Goal: Task Accomplishment & Management: Complete application form

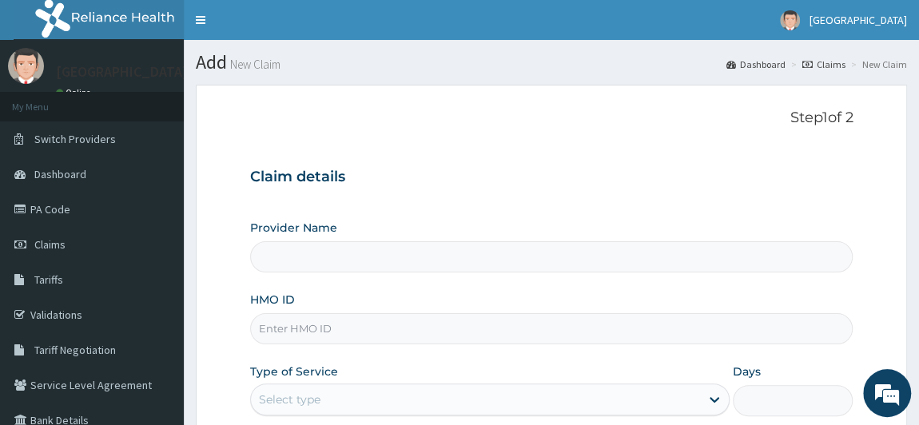
click at [313, 319] on input "HMO ID" at bounding box center [552, 328] width 604 height 31
type input "url/1"
type input "[GEOGRAPHIC_DATA]"
type input "u"
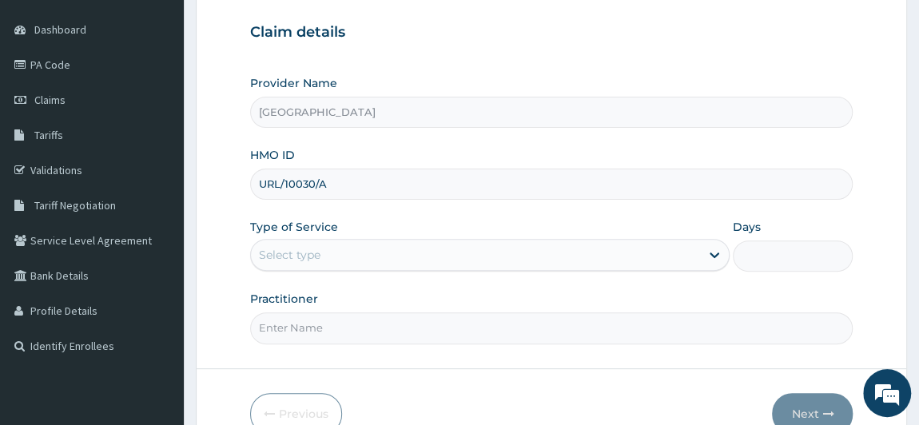
scroll to position [145, 0]
type input "URL/10030/A"
click at [690, 258] on div "Select type" at bounding box center [476, 254] width 450 height 26
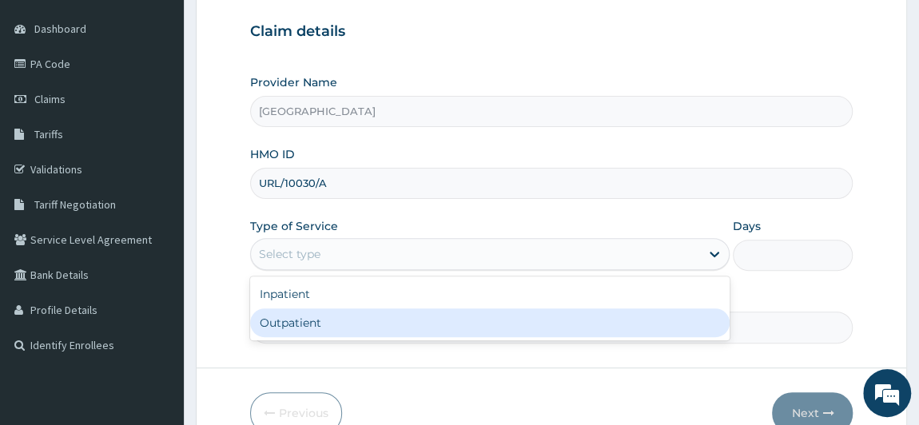
click at [661, 321] on div "Outpatient" at bounding box center [490, 323] width 480 height 29
type input "1"
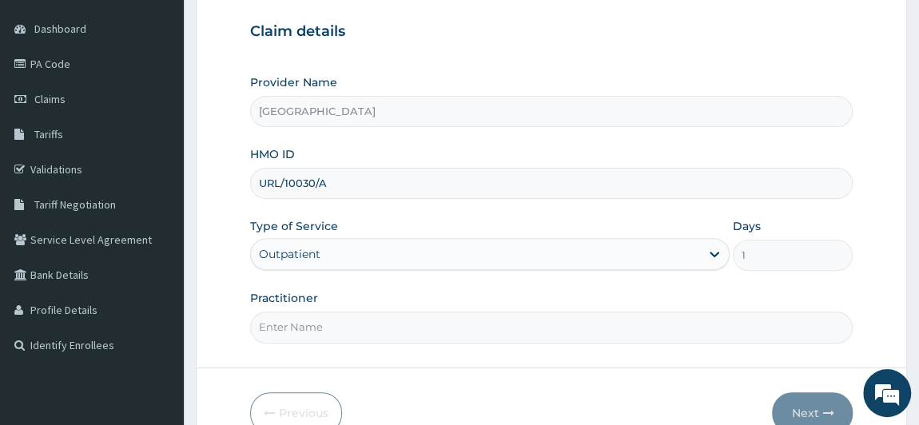
drag, startPoint x: 561, startPoint y: 332, endPoint x: 397, endPoint y: 369, distance: 168.9
click at [397, 369] on form "Step 1 of 2 Claim details Provider Name [GEOGRAPHIC_DATA] HMO ID URL/10030/A Ty…" at bounding box center [551, 198] width 711 height 519
type input "[PERSON_NAME]"
click at [810, 401] on button "Next" at bounding box center [812, 414] width 81 height 42
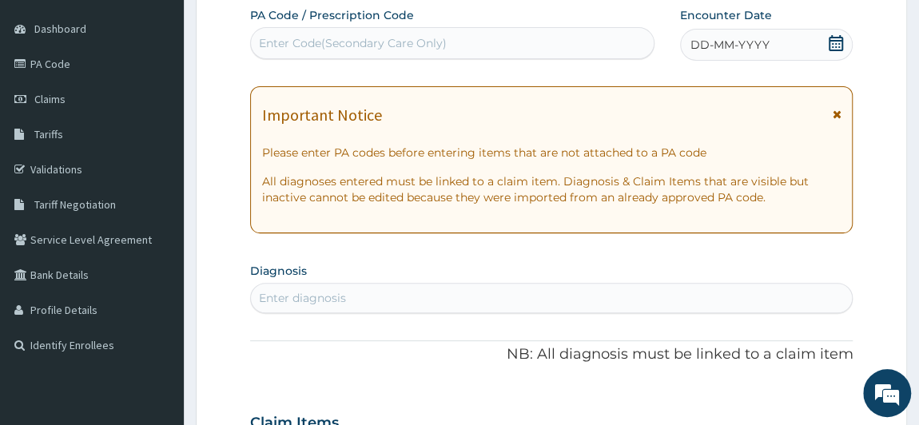
click at [735, 52] on span "DD-MM-YYYY" at bounding box center [730, 45] width 79 height 16
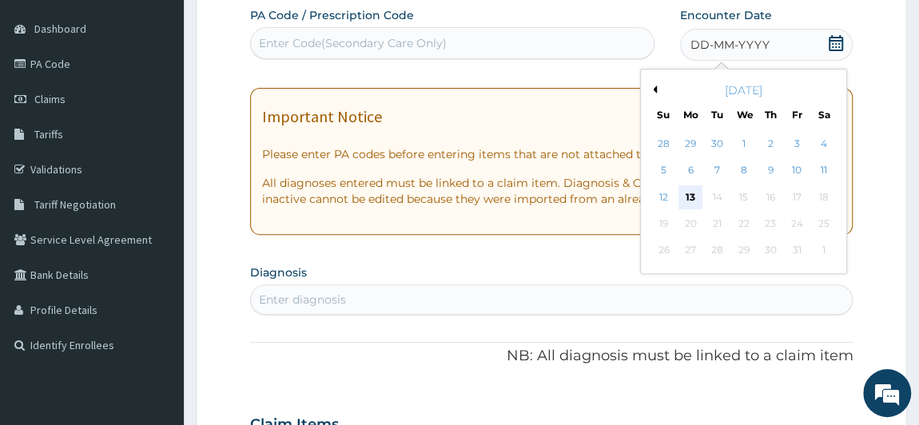
click at [684, 189] on div "13" at bounding box center [691, 197] width 24 height 24
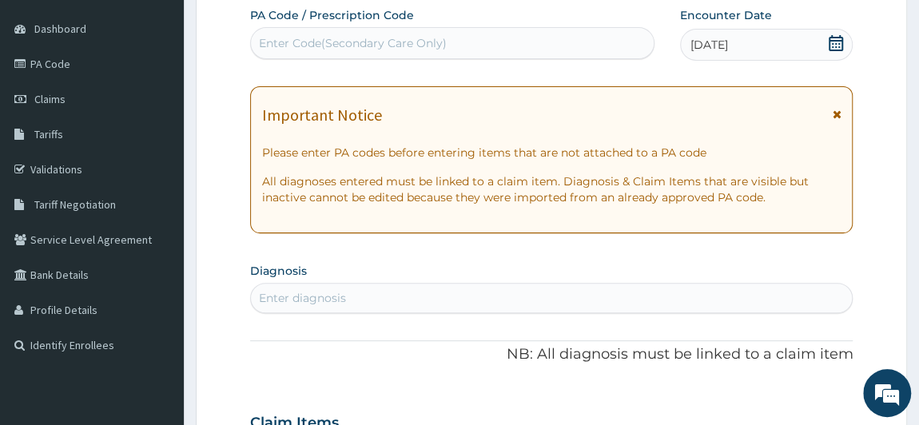
click at [517, 301] on div "Enter diagnosis" at bounding box center [552, 298] width 602 height 26
type input "URIN"
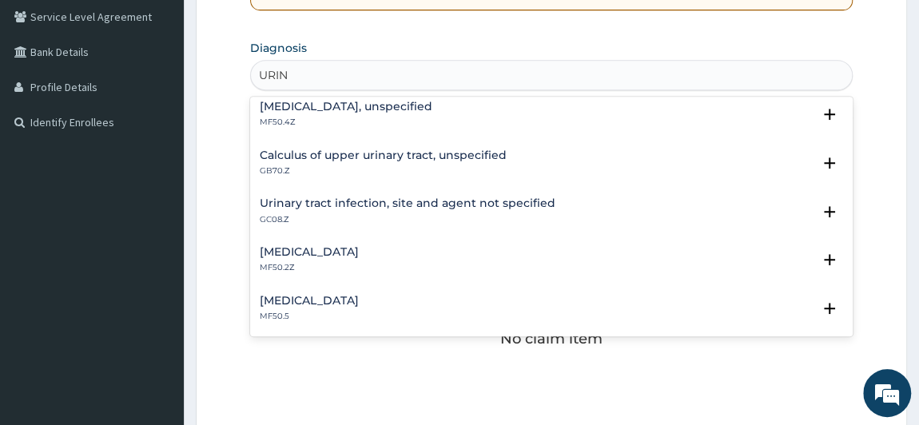
scroll to position [203, 0]
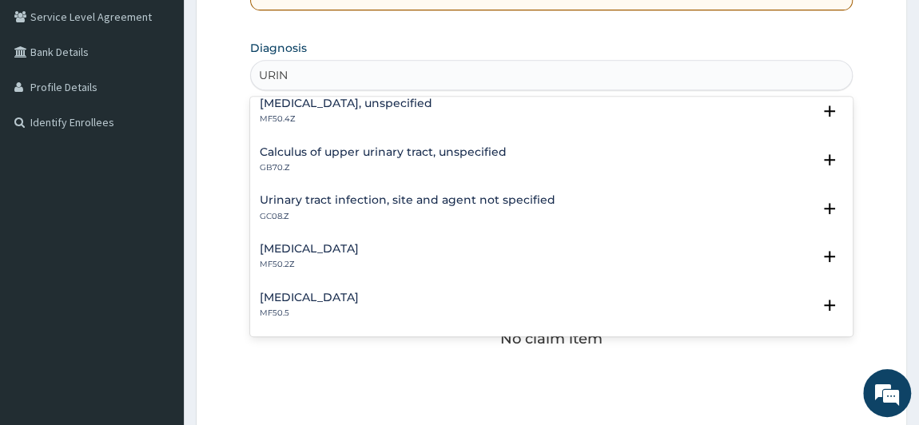
click at [463, 202] on h4 "Urinary tract infection, site and agent not specified" at bounding box center [408, 200] width 296 height 12
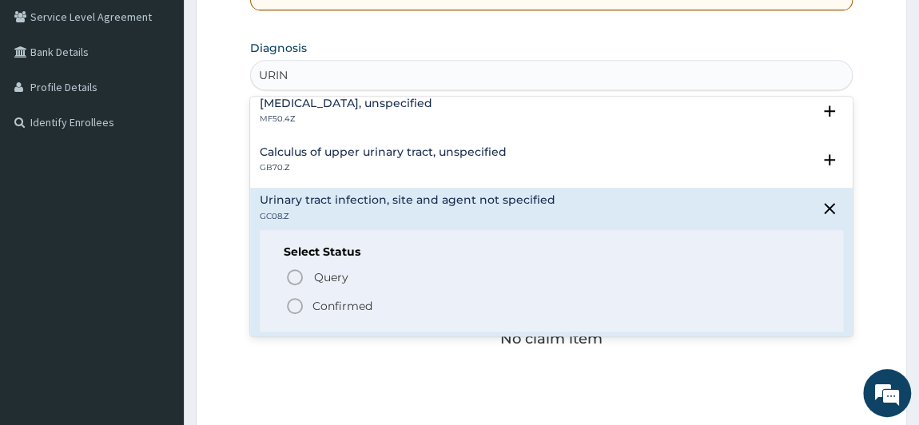
click at [293, 304] on icon "status option filled" at bounding box center [294, 306] width 19 height 19
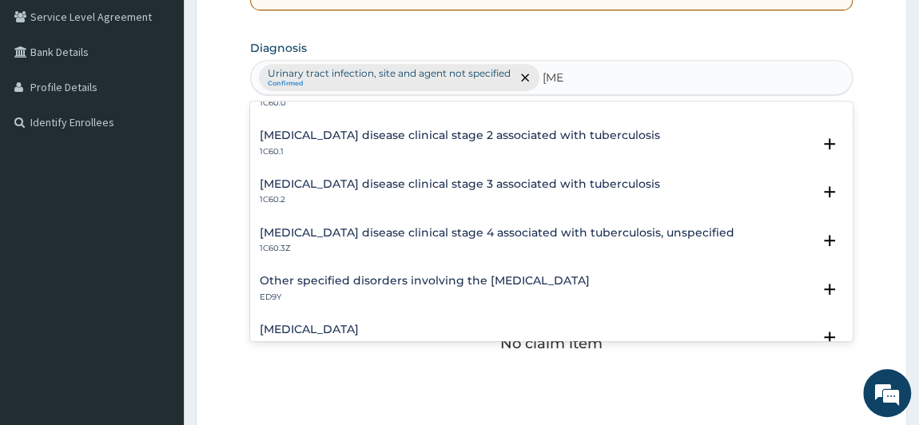
scroll to position [1024, 0]
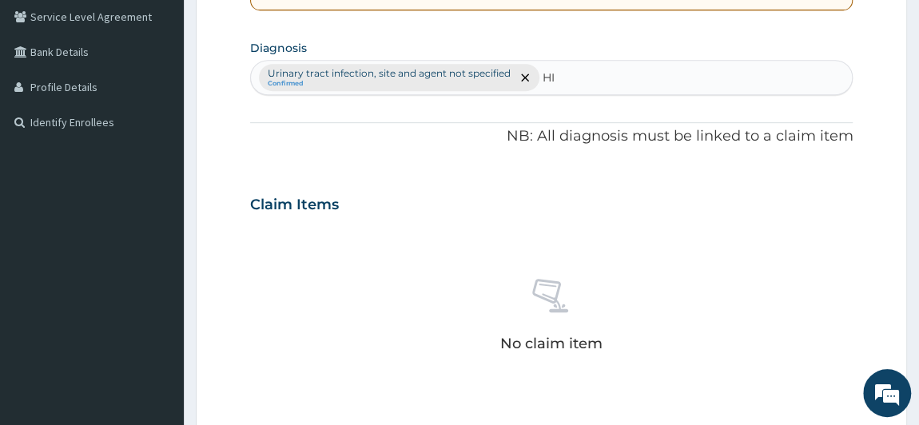
type input "H"
type input "PAIN"
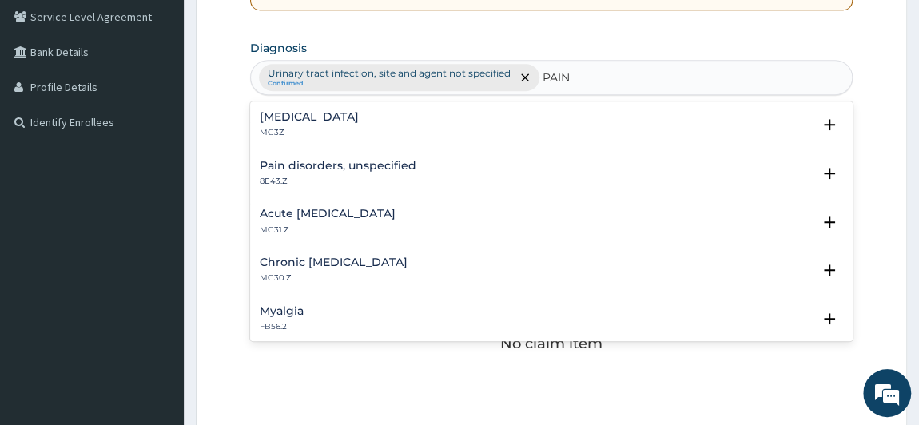
click at [309, 215] on h4 "Acute [MEDICAL_DATA]" at bounding box center [328, 214] width 136 height 12
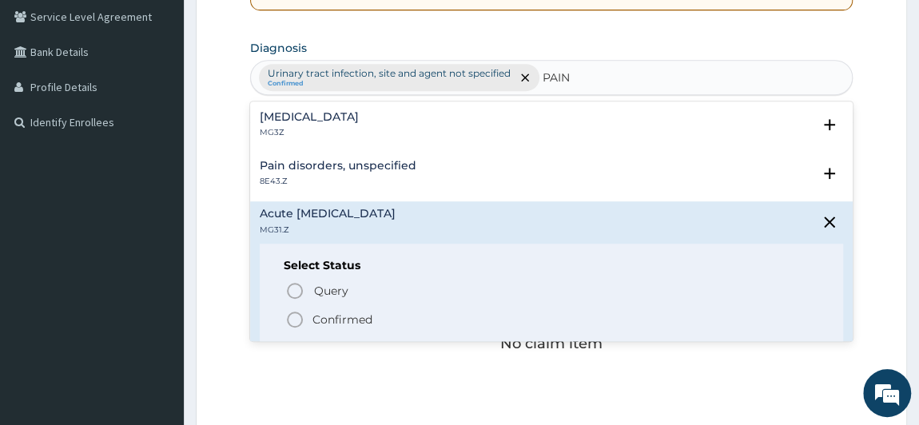
click at [295, 319] on icon "status option filled" at bounding box center [294, 319] width 19 height 19
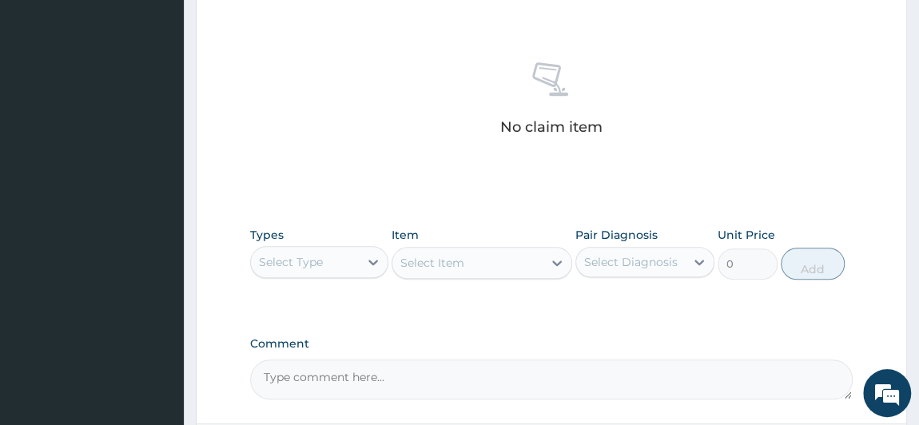
scroll to position [623, 0]
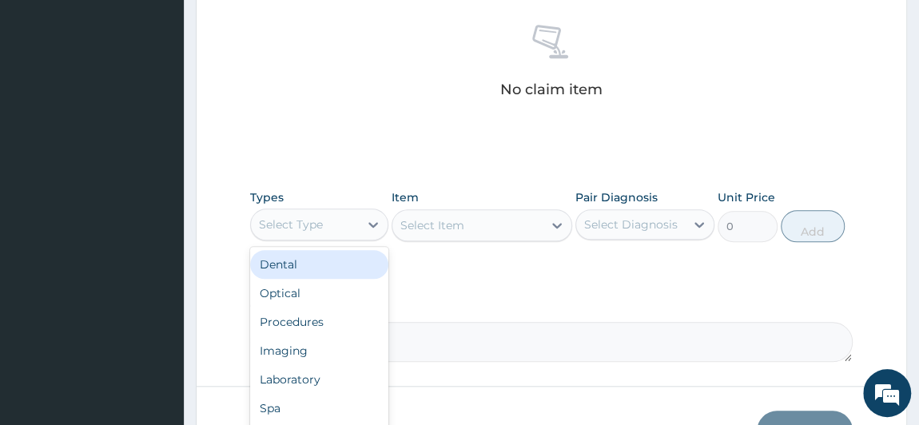
click at [357, 217] on div "Select Type" at bounding box center [305, 225] width 109 height 26
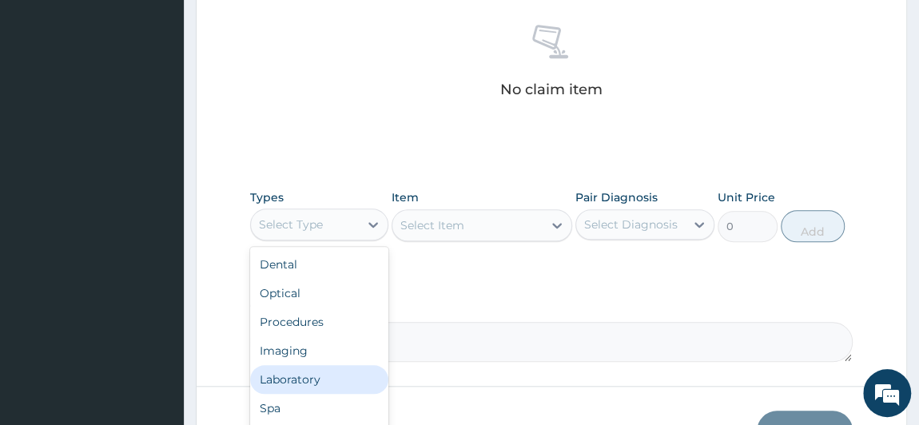
click at [322, 373] on div "Laboratory" at bounding box center [319, 379] width 139 height 29
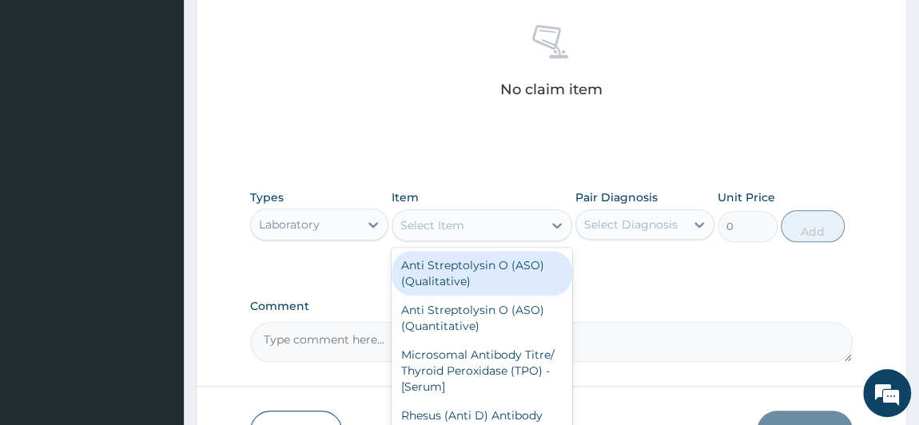
click at [440, 225] on div "Select Item" at bounding box center [433, 225] width 64 height 16
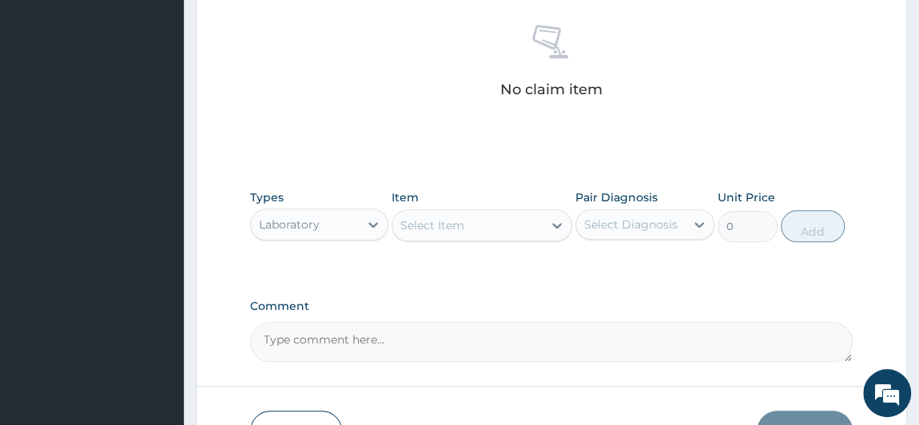
click at [440, 225] on div "Select Item" at bounding box center [433, 225] width 64 height 16
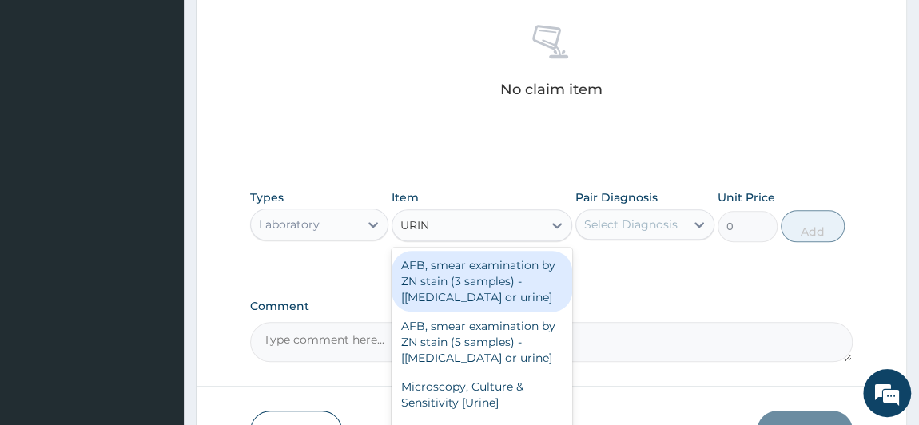
type input "URINA"
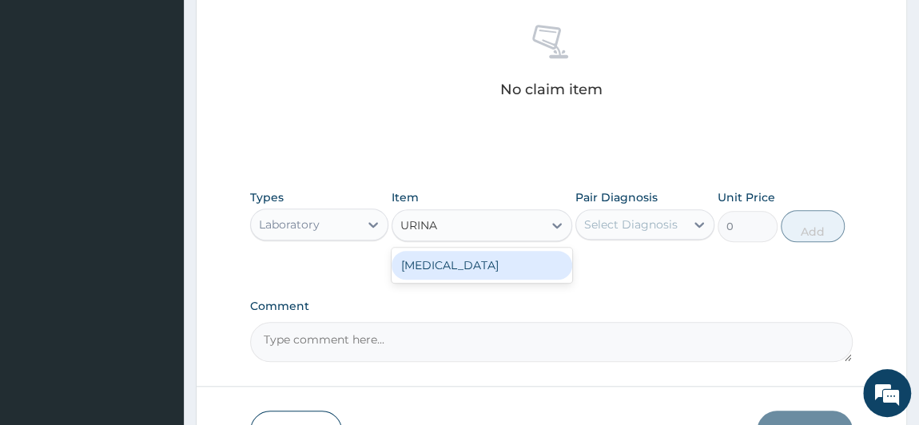
click at [463, 270] on div "[MEDICAL_DATA]" at bounding box center [482, 265] width 181 height 29
type input "2000"
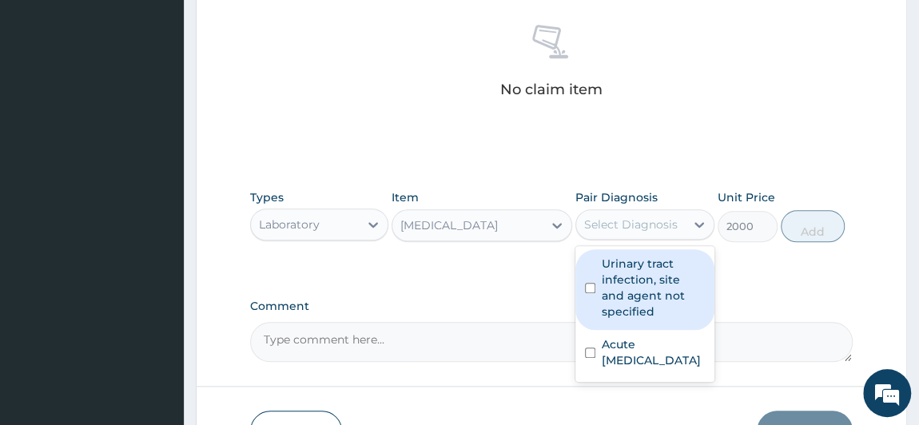
click at [672, 228] on div "Select Diagnosis" at bounding box center [631, 225] width 94 height 16
click at [649, 274] on label "Urinary tract infection, site and agent not specified" at bounding box center [653, 288] width 103 height 64
checkbox input "true"
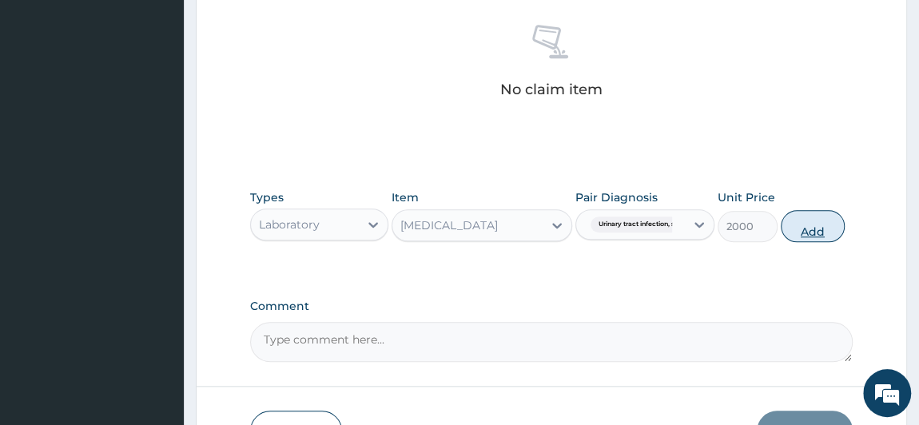
click at [802, 234] on button "Add" at bounding box center [813, 226] width 64 height 32
type input "0"
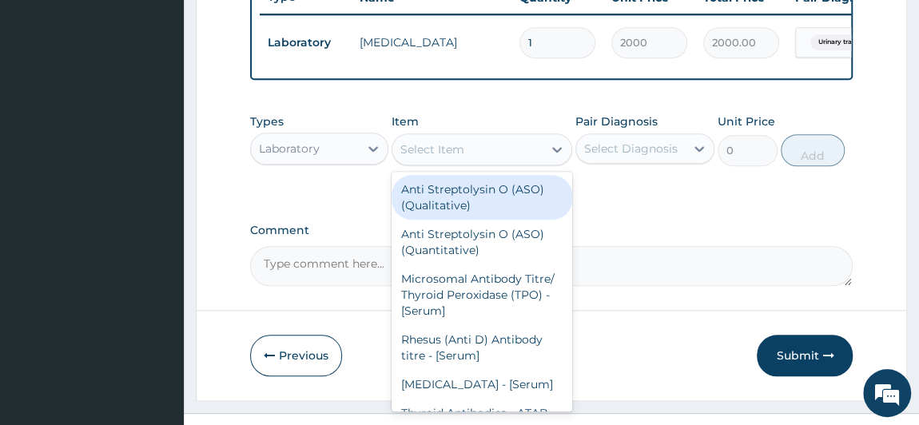
click at [500, 157] on div "Select Item" at bounding box center [468, 150] width 150 height 26
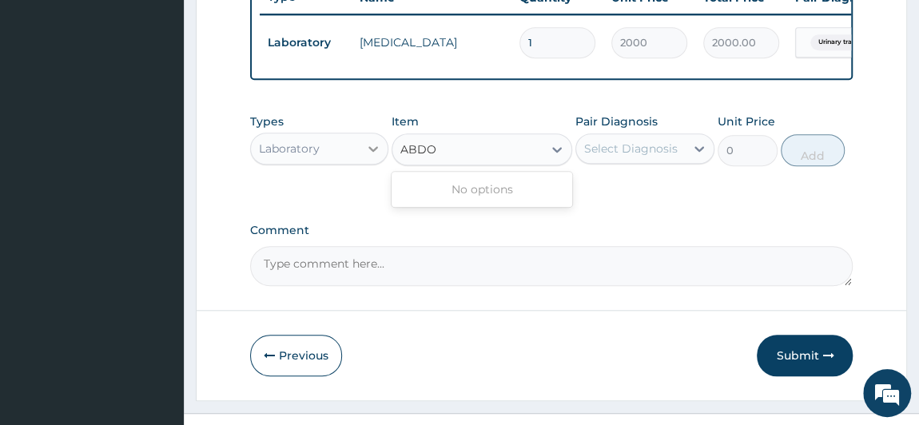
type input "ABDO"
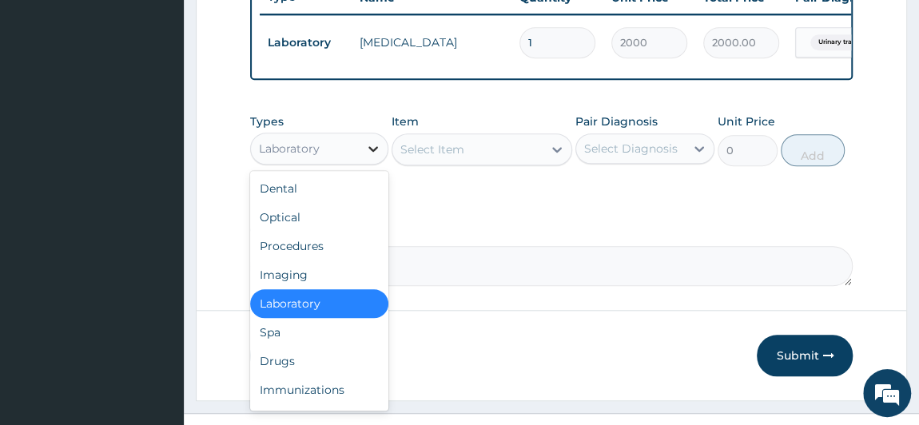
click at [377, 151] on icon at bounding box center [373, 149] width 16 height 16
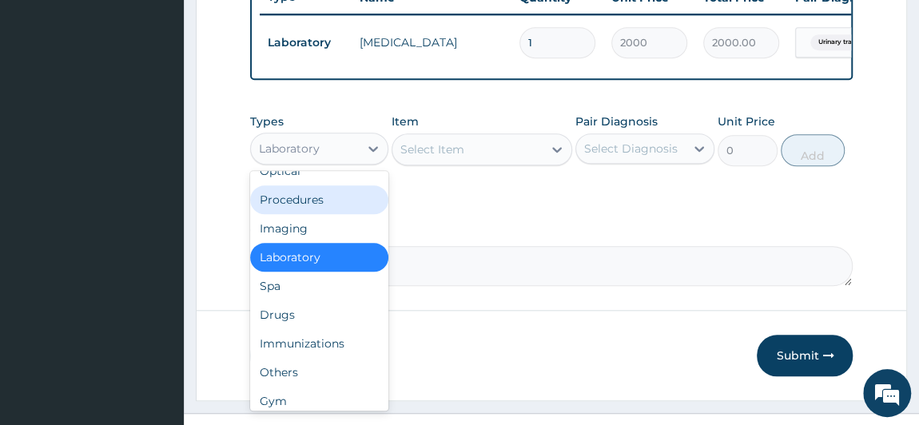
scroll to position [54, 0]
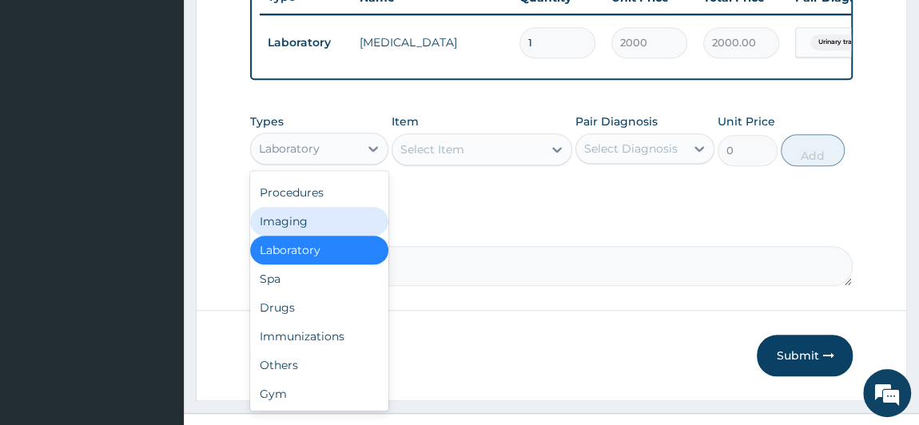
click at [297, 217] on div "Imaging" at bounding box center [319, 221] width 139 height 29
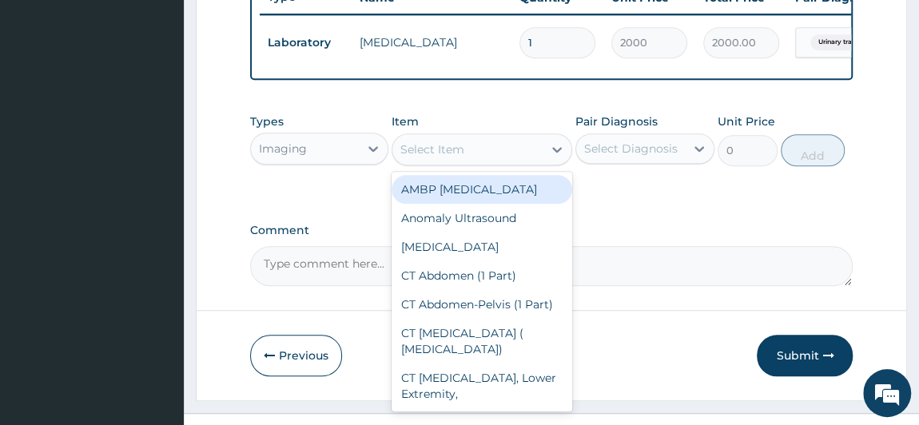
click at [426, 157] on div "Select Item" at bounding box center [433, 149] width 64 height 16
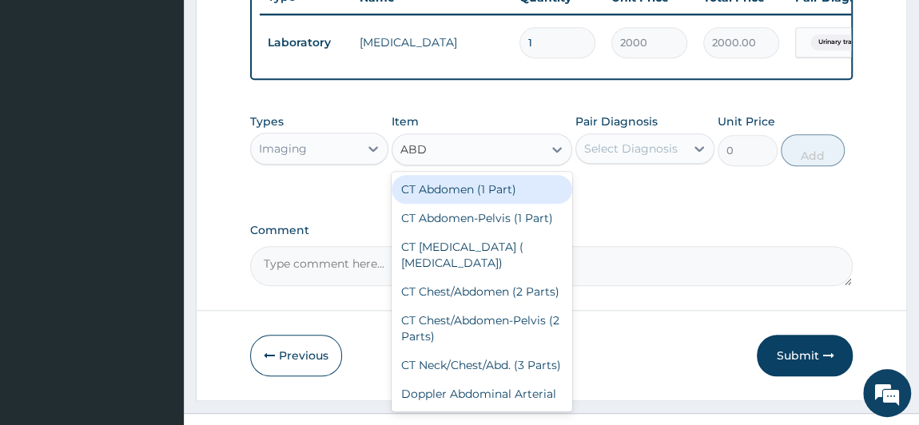
type input "ABDO"
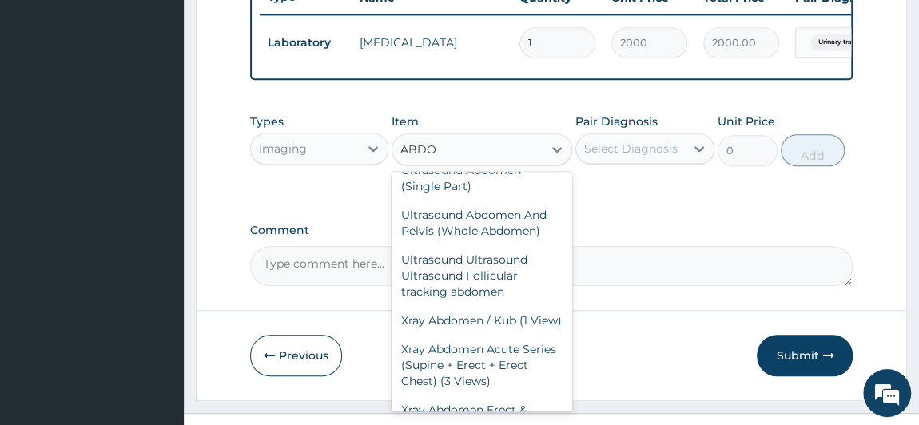
scroll to position [397, 0]
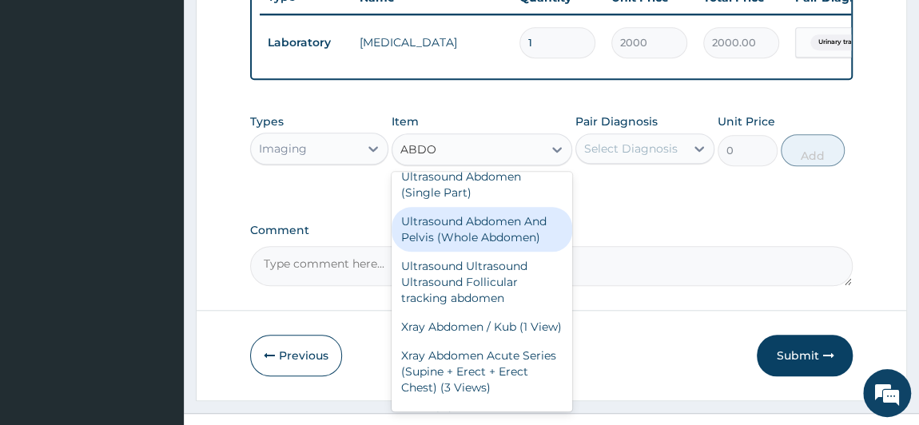
click at [484, 252] on div "Ultrasound Abdomen And Pelvis (Whole Abdomen)" at bounding box center [482, 229] width 181 height 45
type input "5760"
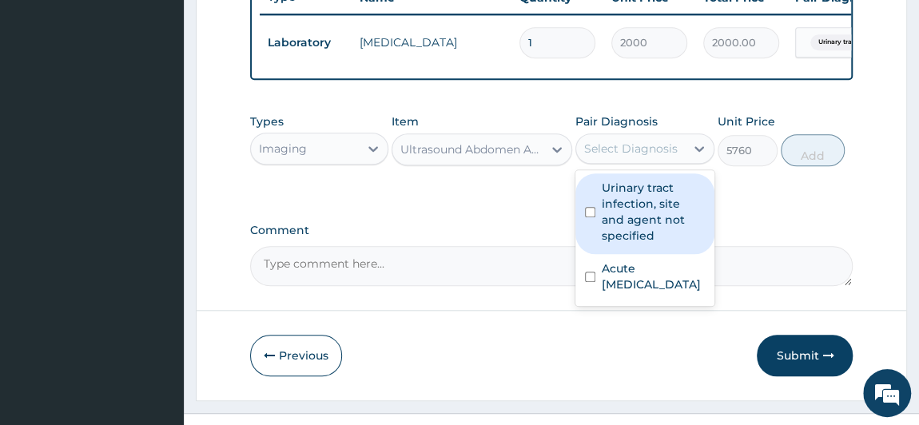
click at [684, 159] on div "Select Diagnosis" at bounding box center [630, 149] width 109 height 26
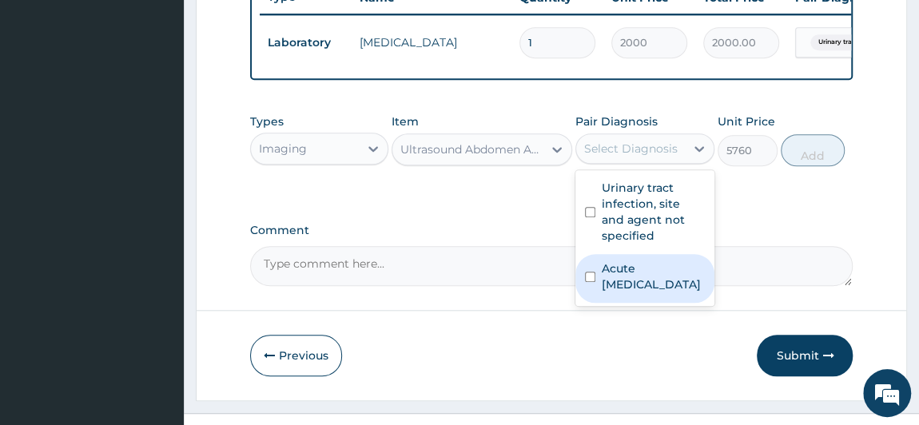
click at [661, 288] on label "Acute [MEDICAL_DATA]" at bounding box center [653, 277] width 103 height 32
checkbox input "true"
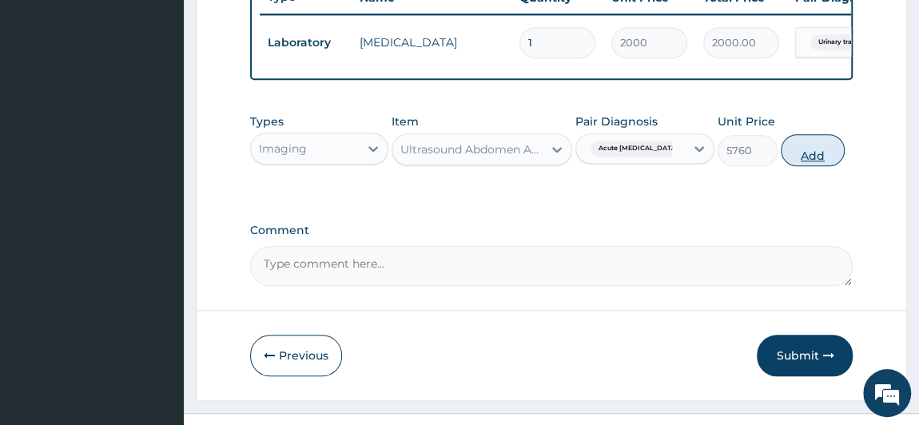
click at [803, 157] on button "Add" at bounding box center [813, 150] width 64 height 32
type input "0"
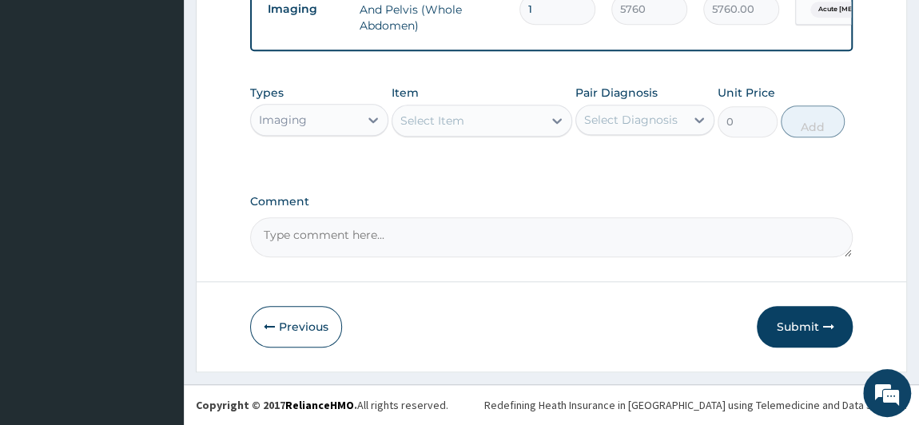
scroll to position [723, 0]
click at [797, 329] on button "Submit" at bounding box center [805, 327] width 96 height 42
